Goal: Obtain resource: Obtain resource

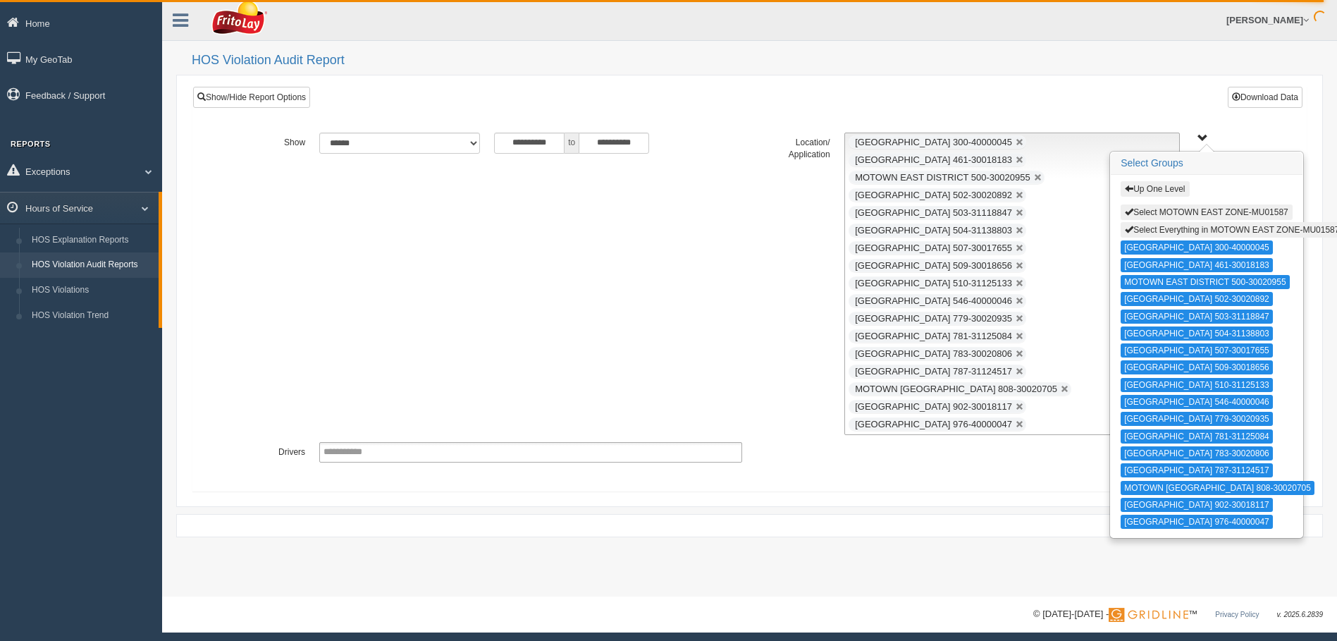
click at [111, 264] on link "HOS Violation Audit Reports" at bounding box center [91, 264] width 133 height 25
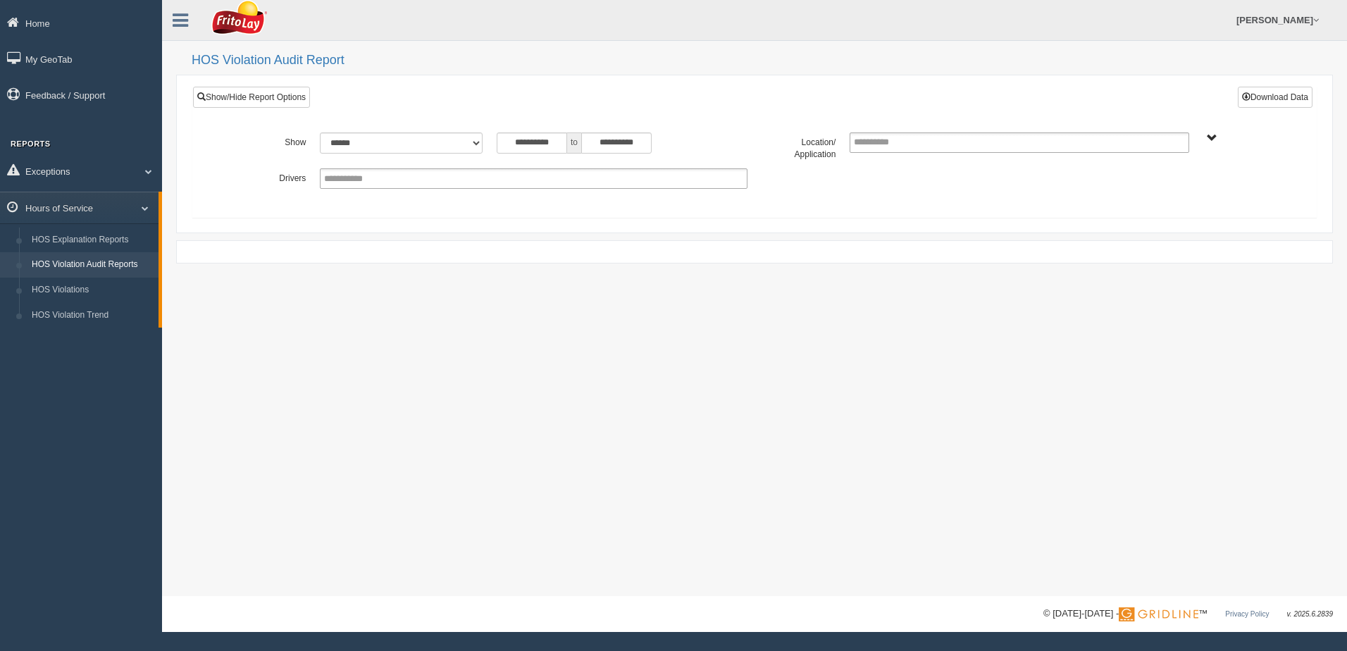
click at [89, 266] on link "HOS Violation Audit Reports" at bounding box center [91, 264] width 133 height 25
click at [1211, 136] on span "NORTHCENTRAL REGION" at bounding box center [1212, 138] width 11 height 11
click at [1170, 190] on button "NORTHCENTRAL REGION" at bounding box center [1191, 189] width 122 height 16
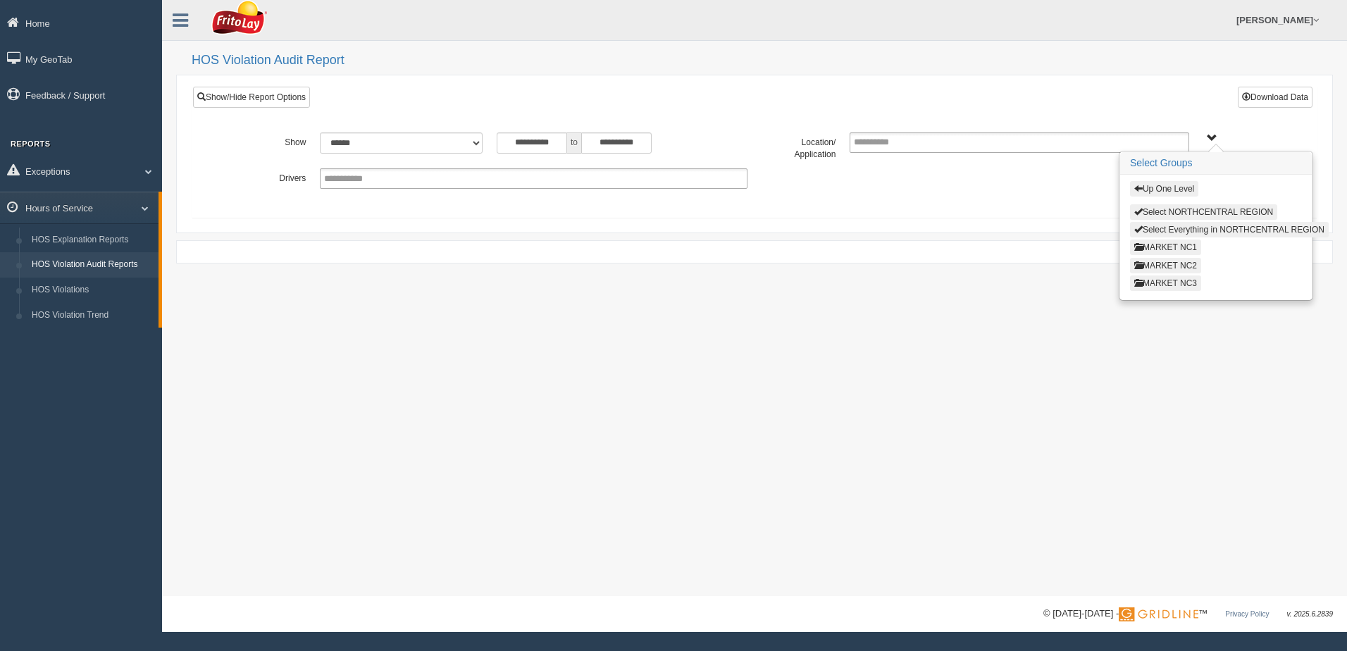
click at [1163, 280] on button "MARKET NC3" at bounding box center [1165, 284] width 71 height 16
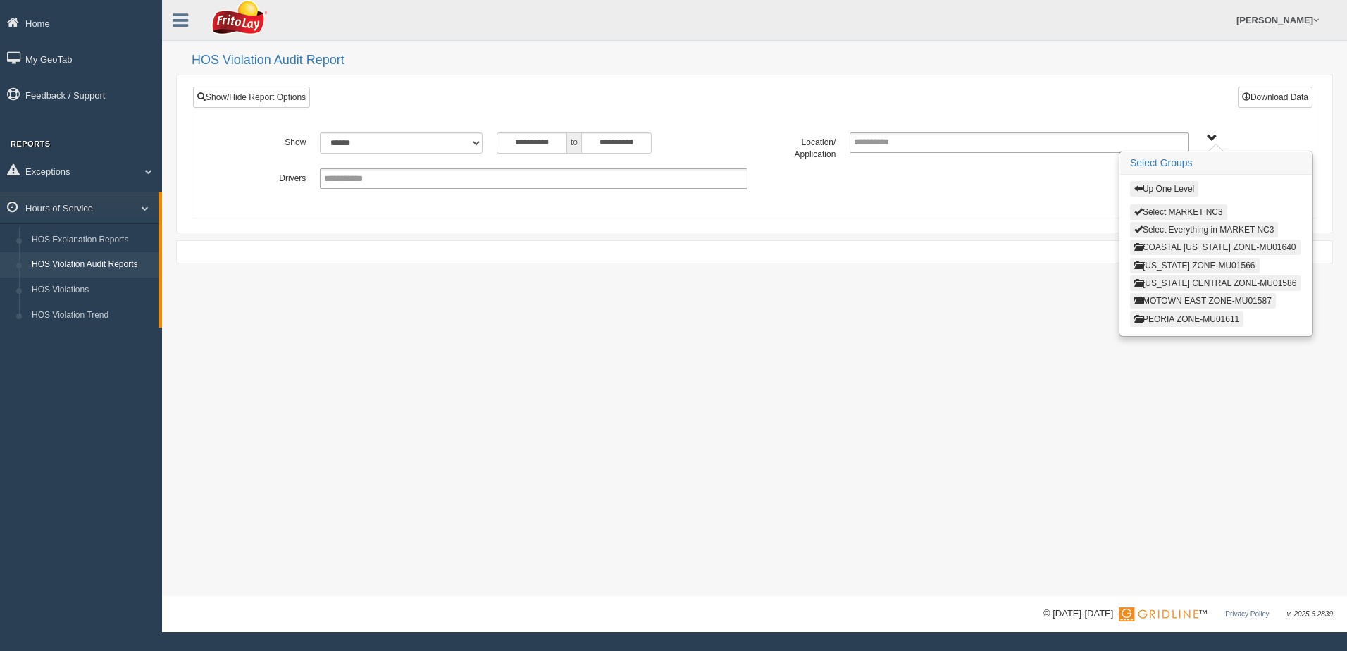
click at [1161, 211] on button "Select MARKET NC3" at bounding box center [1178, 212] width 97 height 16
click at [1163, 188] on button "Up One Level" at bounding box center [1164, 189] width 68 height 16
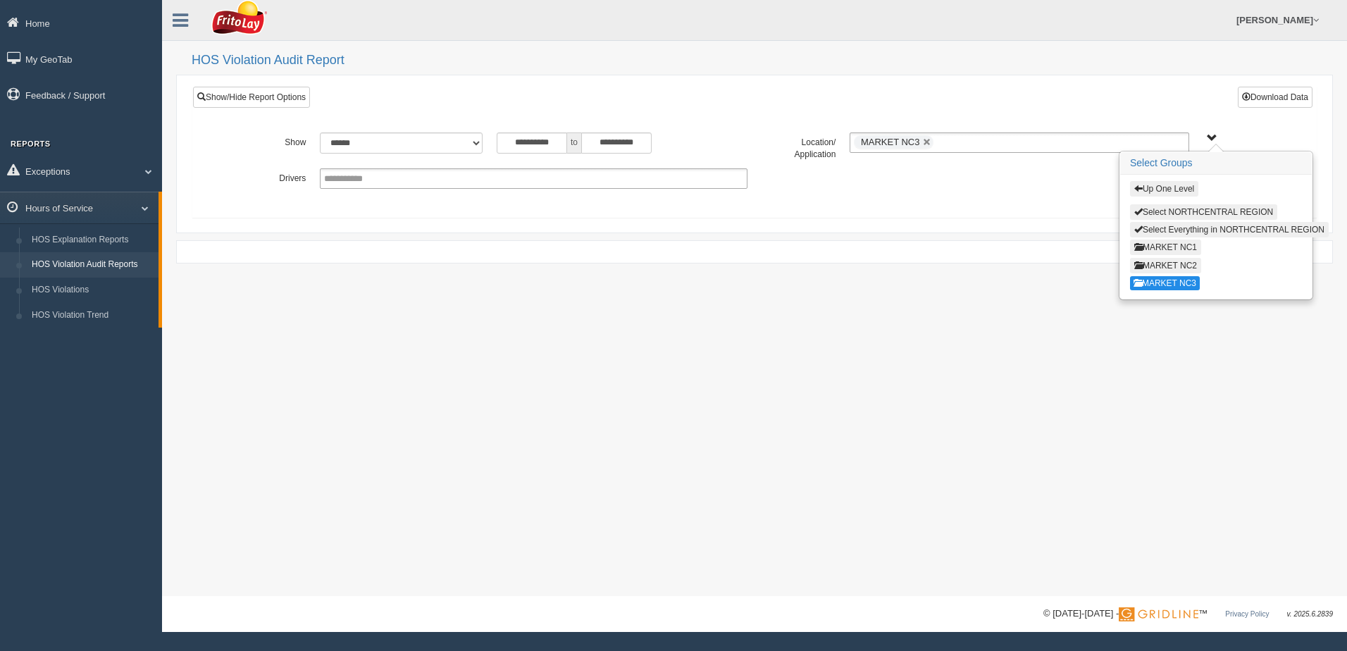
click at [1156, 246] on button "MARKET NC1" at bounding box center [1165, 248] width 71 height 16
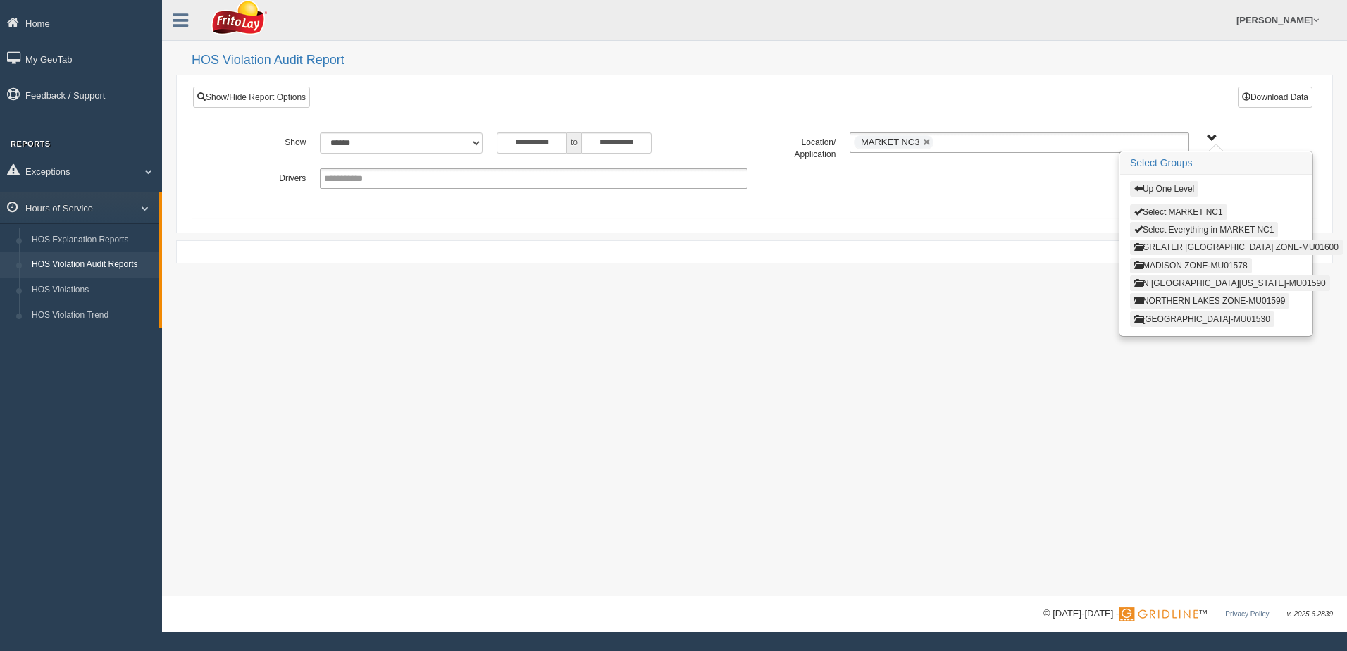
click at [1158, 188] on button "Up One Level" at bounding box center [1164, 189] width 68 height 16
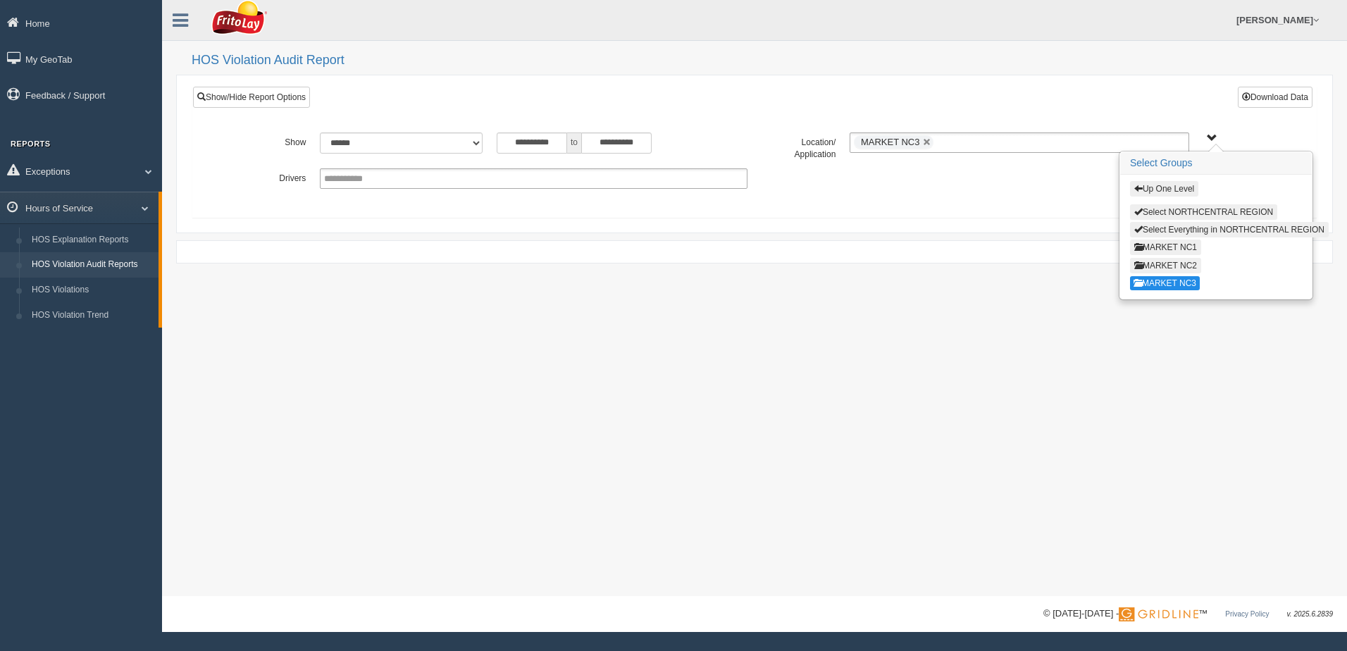
click at [1168, 263] on button "MARKET NC2" at bounding box center [1165, 266] width 71 height 16
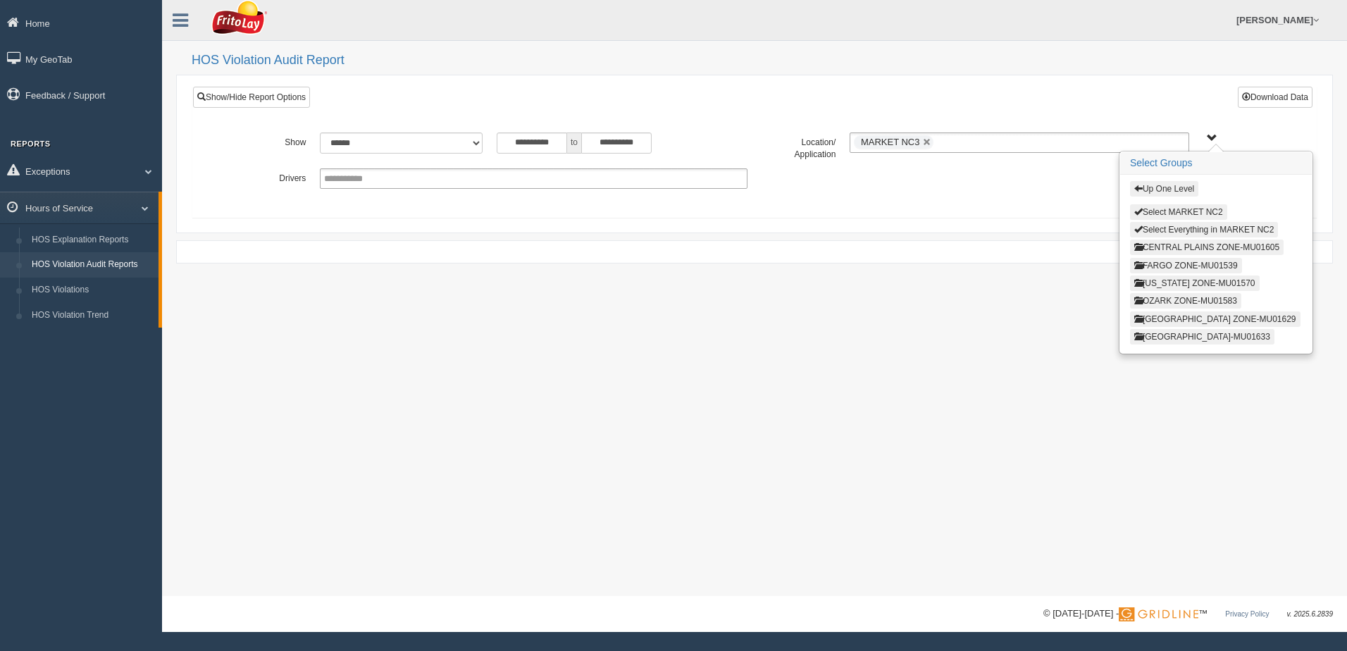
click at [1159, 189] on button "Up One Level" at bounding box center [1164, 189] width 68 height 16
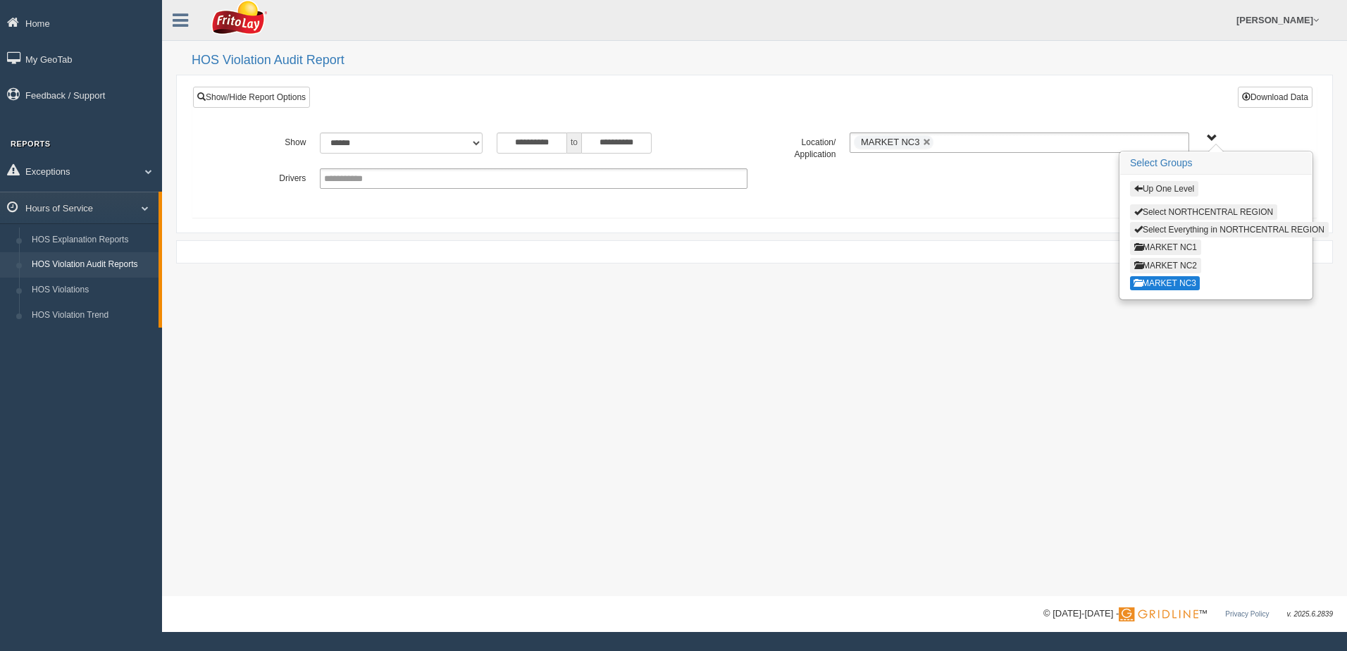
click at [1173, 283] on button "MARKET NC3" at bounding box center [1165, 283] width 70 height 14
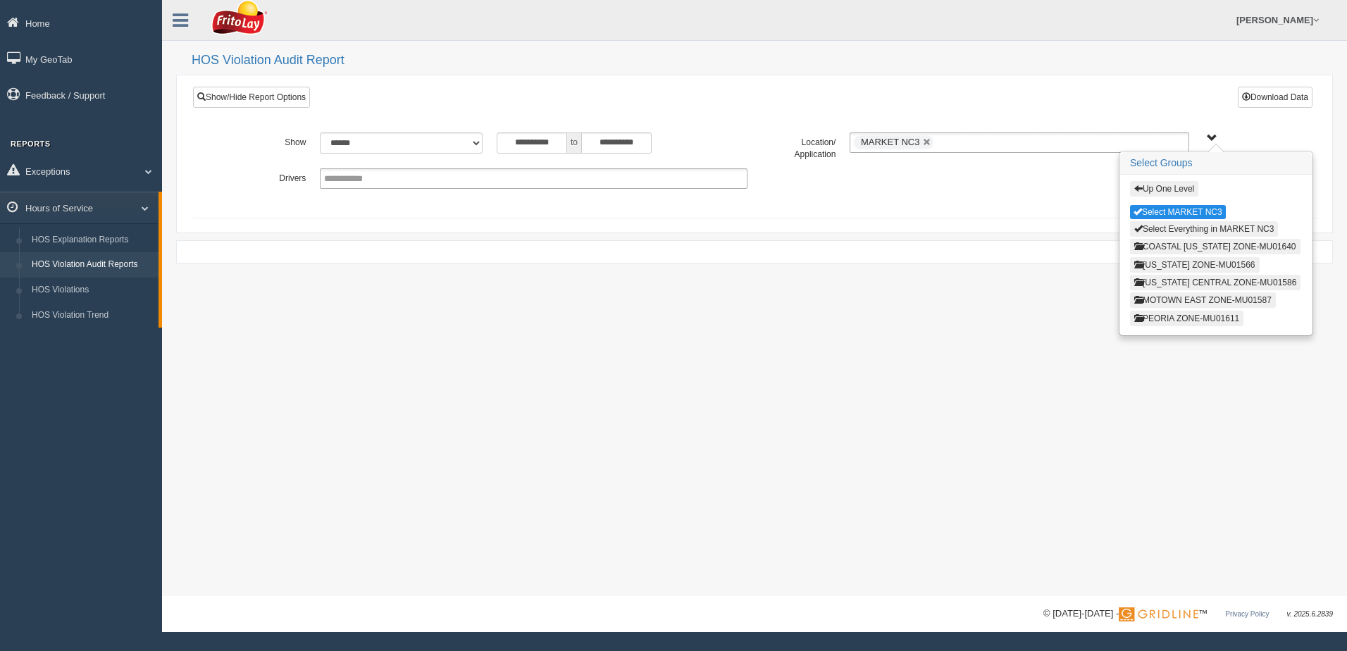
click at [1168, 264] on button "INDIANA ZONE-MU01566" at bounding box center [1195, 265] width 130 height 16
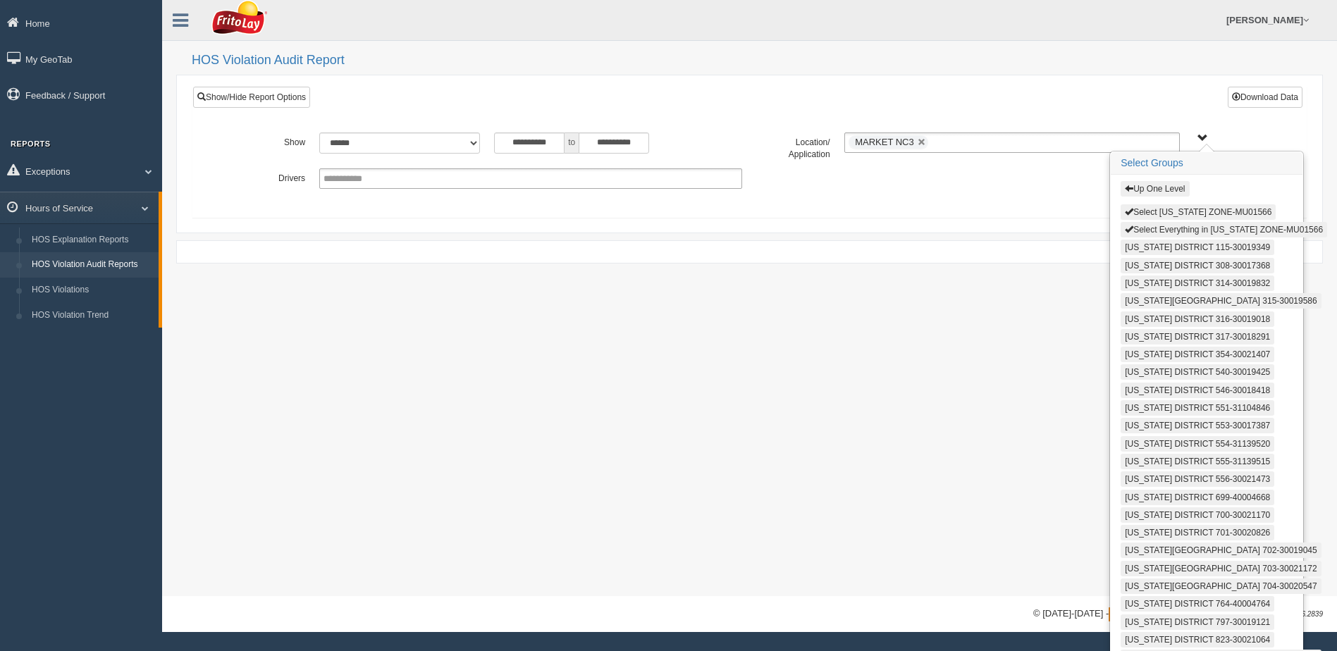
click at [1179, 228] on button "Select Everything in INDIANA ZONE-MU01566" at bounding box center [1223, 230] width 206 height 16
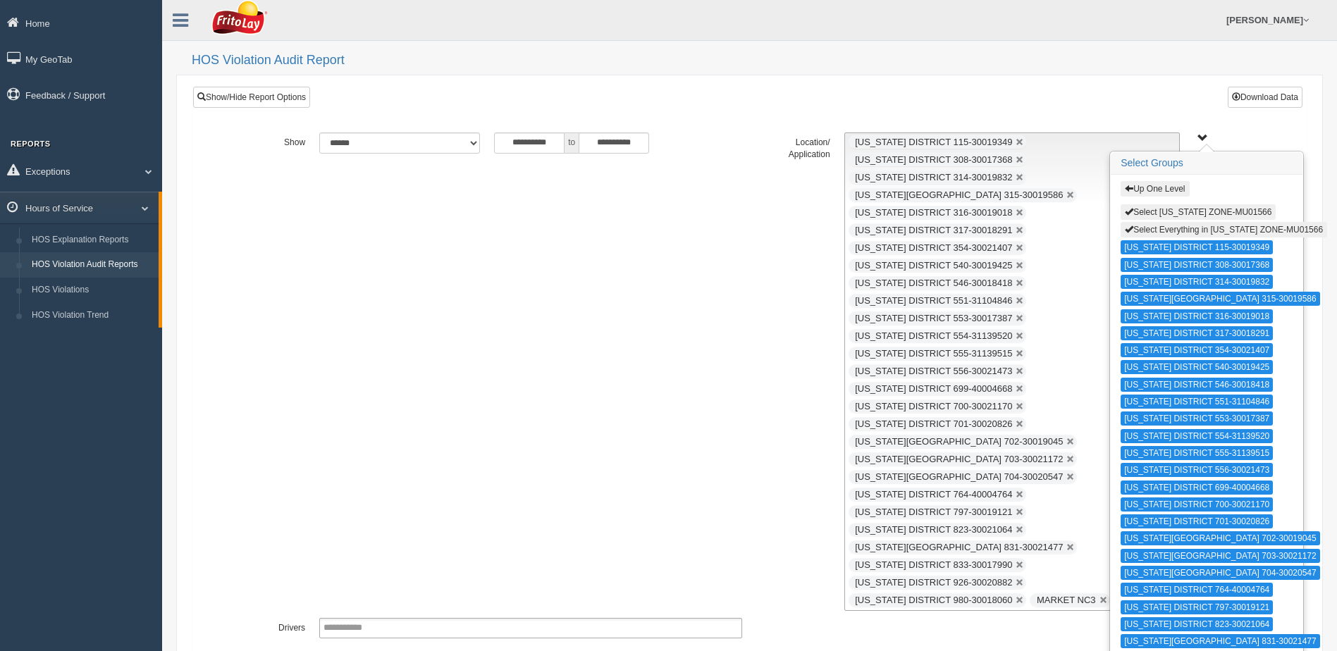
click at [1152, 228] on button "Select Everything in INDIANA ZONE-MU01566" at bounding box center [1223, 230] width 206 height 16
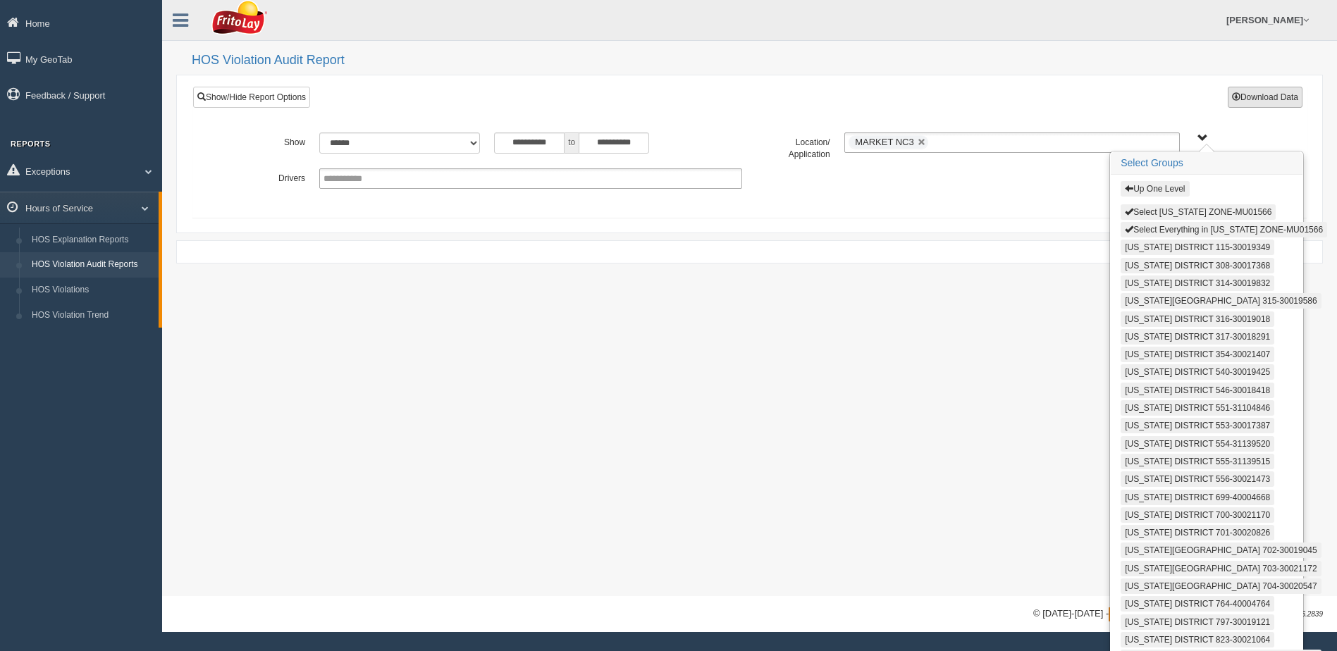
click at [1248, 100] on button "Download Data" at bounding box center [1265, 97] width 75 height 21
